Goal: Find specific fact: Find specific fact

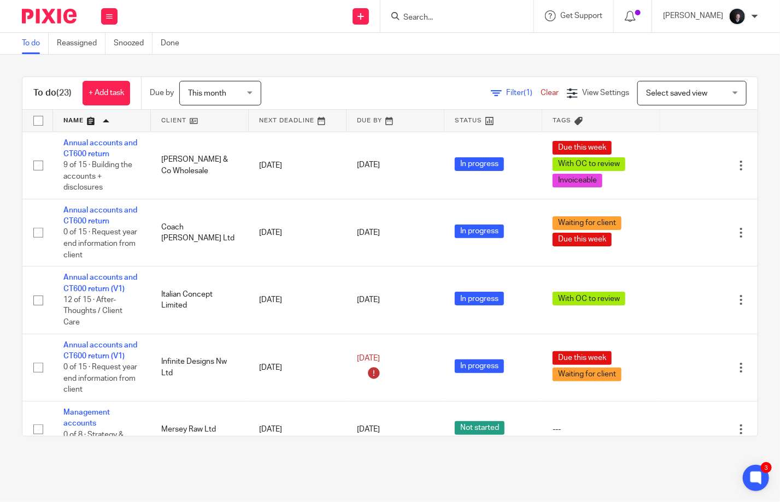
scroll to position [1016, 0]
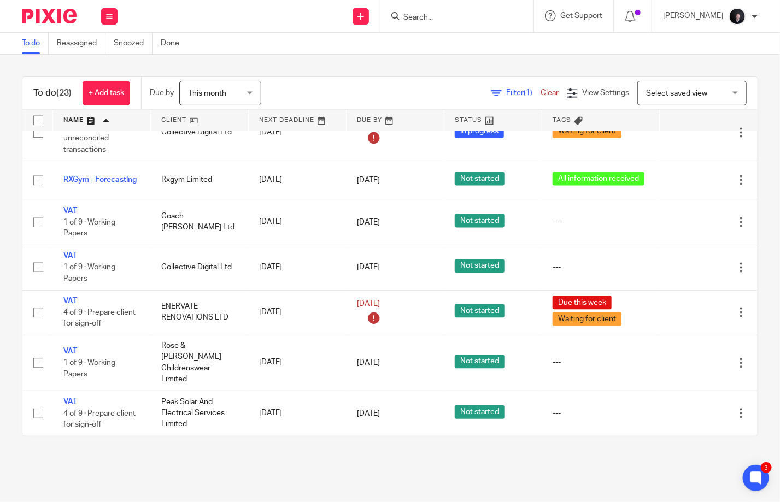
click at [432, 15] on input "Search" at bounding box center [451, 18] width 98 height 10
type input "aar"
click at [474, 49] on link at bounding box center [489, 46] width 178 height 25
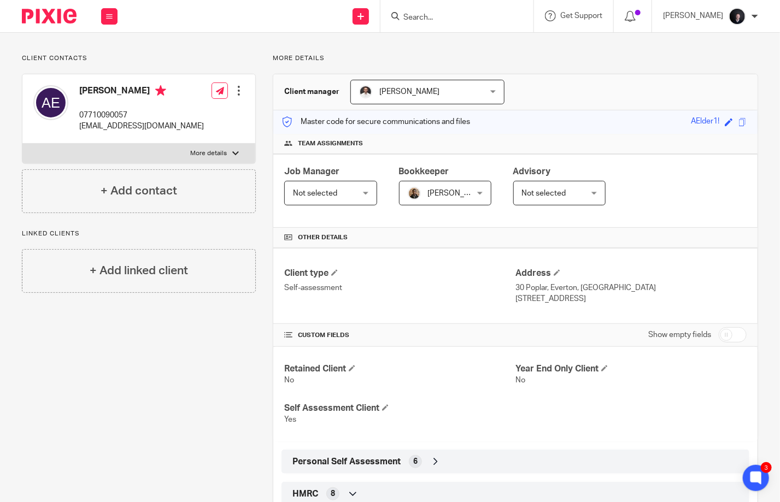
scroll to position [219, 0]
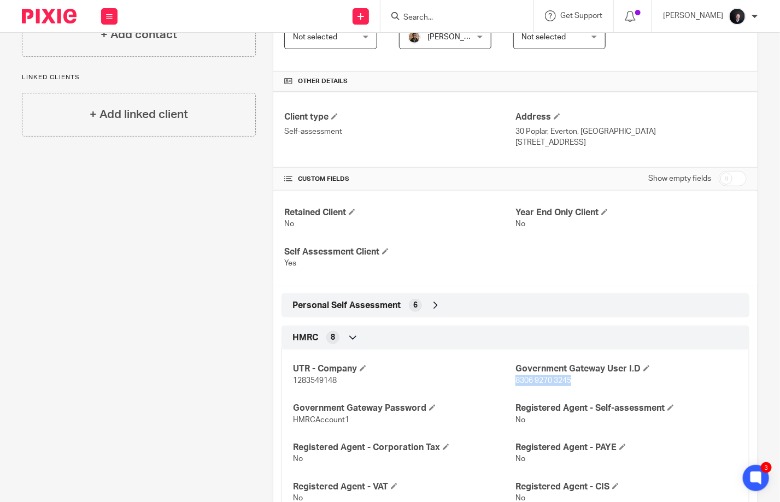
drag, startPoint x: 568, startPoint y: 376, endPoint x: 510, endPoint y: 379, distance: 57.5
click at [516, 379] on p "8306 9270 3245" at bounding box center [627, 381] width 223 height 11
copy span "8306 9270 3245"
drag, startPoint x: 353, startPoint y: 415, endPoint x: 285, endPoint y: 417, distance: 67.8
click at [285, 417] on div "UTR - Company 1283549148 Government Gateway User I.D 8306 9270 3245 Government …" at bounding box center [516, 430] width 468 height 177
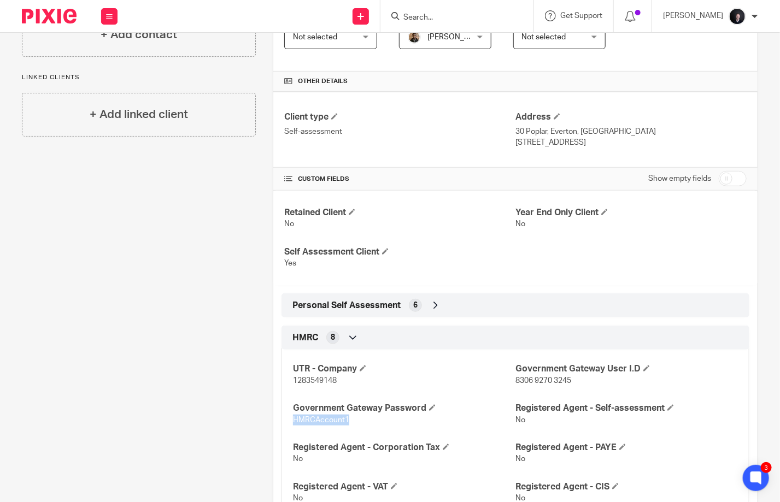
copy span "HMRCAccount1"
